Goal: Transaction & Acquisition: Purchase product/service

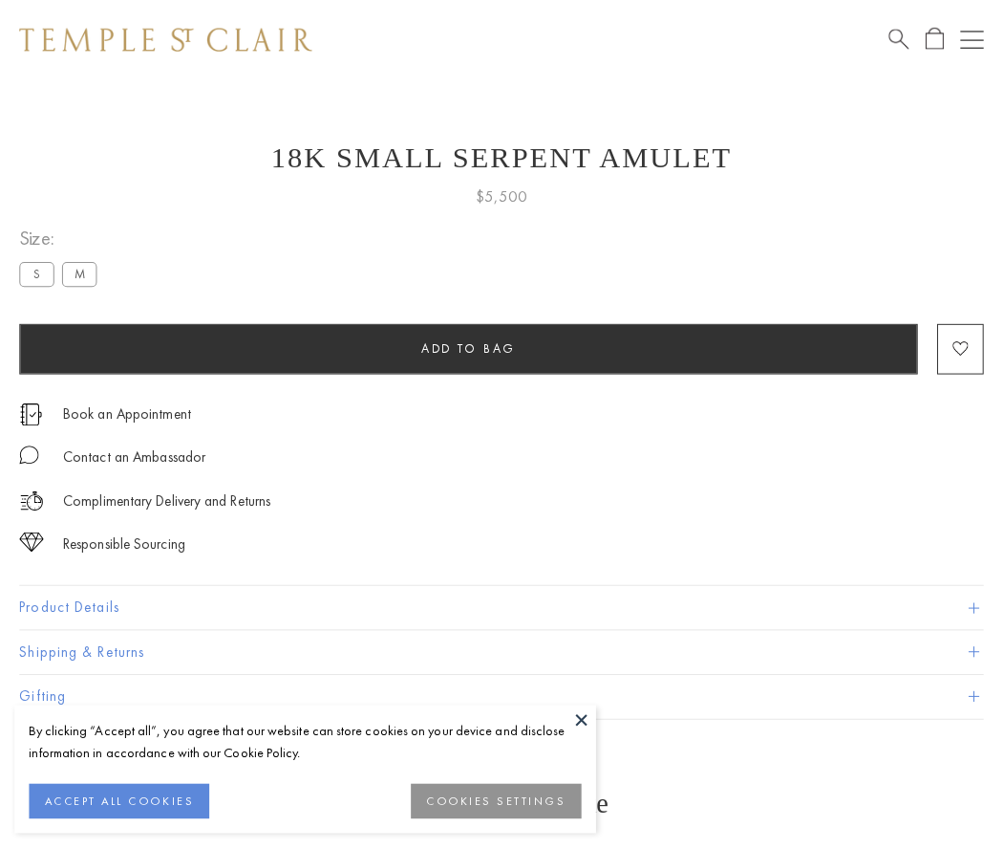
scroll to position [76, 0]
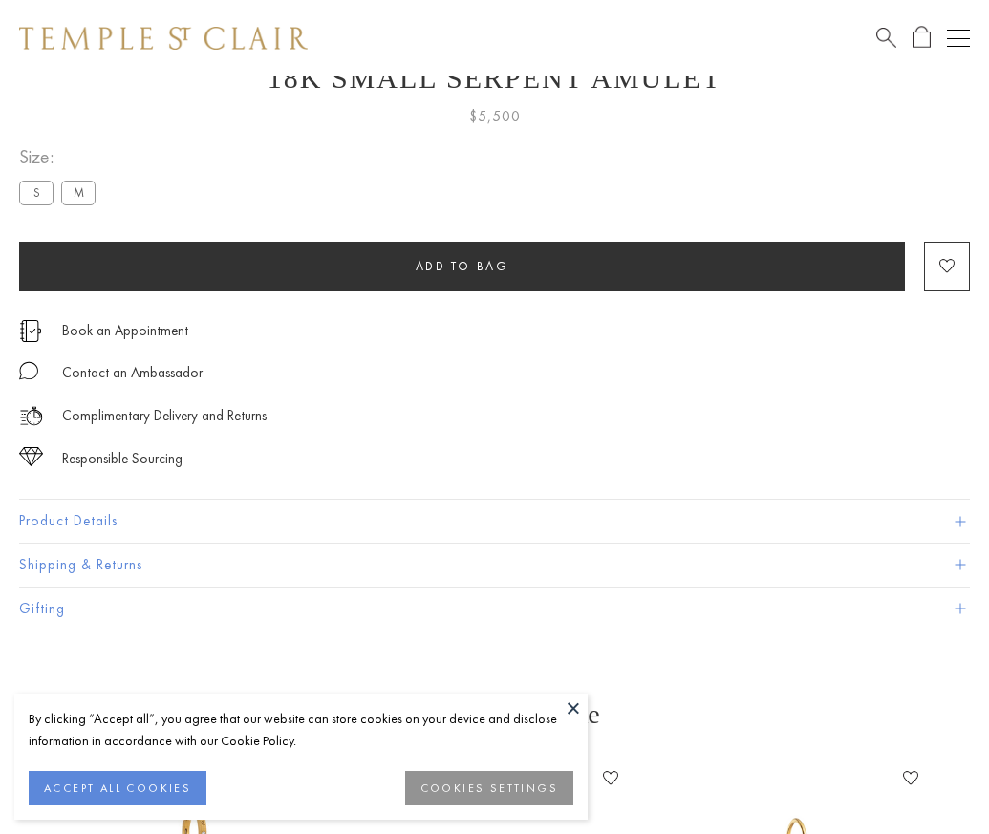
click at [462, 266] on span "Add to bag" at bounding box center [463, 266] width 94 height 16
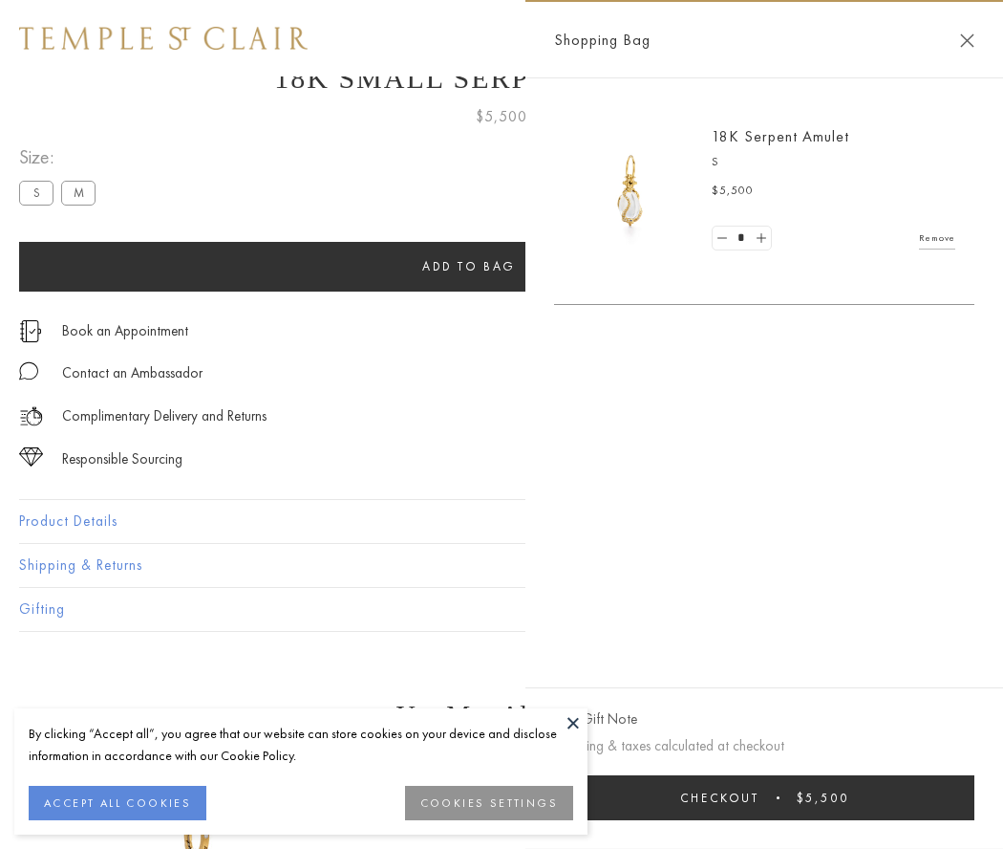
click at [765, 797] on button "Checkout $5,500" at bounding box center [764, 797] width 421 height 45
